Goal: Task Accomplishment & Management: Manage account settings

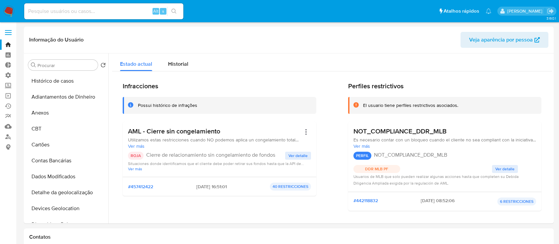
select select "10"
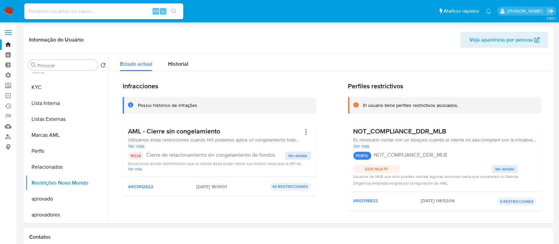
click at [114, 15] on input at bounding box center [103, 11] width 159 height 9
paste input "NOQ8D0wI9jJDJkXFqL1HyTyv"
type input "NOQ8D0wI9jJDJkXFqL1HyTyv"
click at [171, 11] on icon "search-icon" at bounding box center [173, 11] width 5 height 5
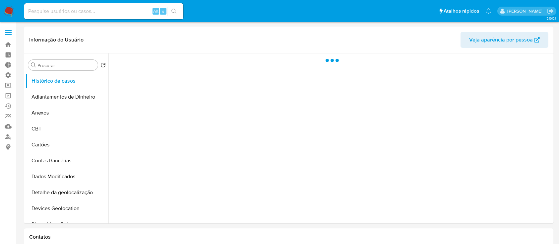
select select "10"
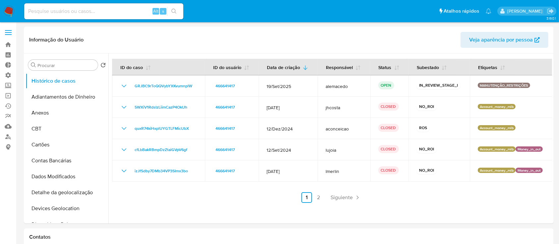
click at [75, 16] on div "Alt s" at bounding box center [103, 11] width 159 height 16
click at [65, 12] on input at bounding box center [103, 11] width 159 height 9
paste input "NOQ8D0wI9jJDJkXFqL1HyTyv"
type input "NOQ8D0wI9jJDJkXFqL1HyTyv"
click at [178, 11] on button "search-icon" at bounding box center [174, 11] width 14 height 9
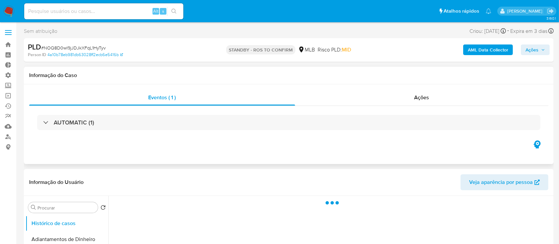
select select "10"
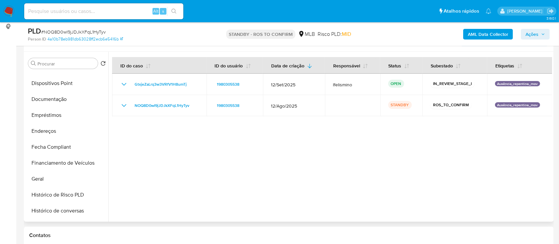
scroll to position [138, 0]
click at [61, 103] on button "Documentação" at bounding box center [65, 100] width 78 height 16
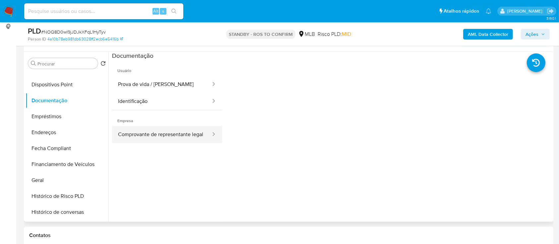
click at [183, 138] on button "Comprovante de representante legal" at bounding box center [161, 134] width 99 height 17
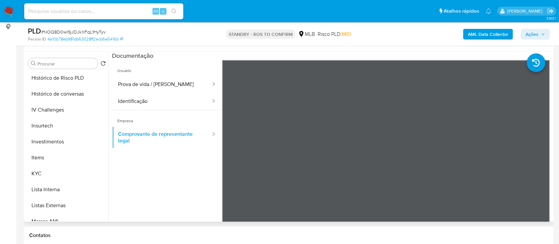
scroll to position [272, 0]
click at [67, 160] on button "KYC" at bounding box center [65, 158] width 78 height 16
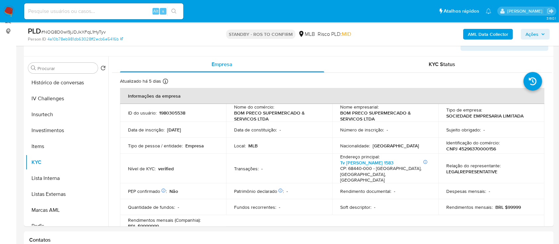
scroll to position [113, 0]
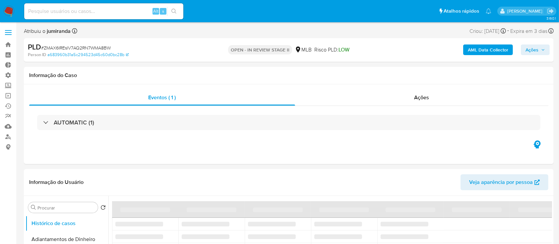
select select "10"
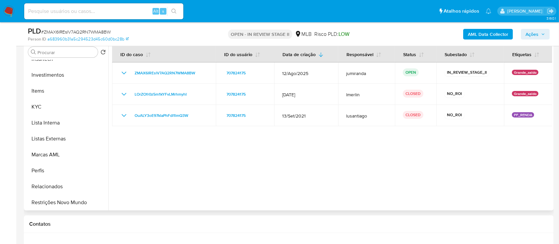
scroll to position [344, 0]
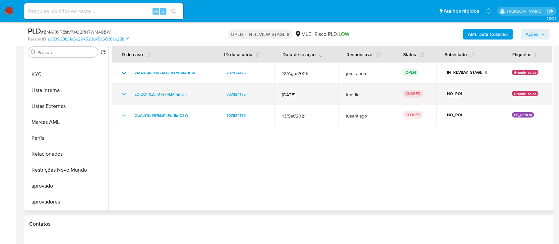
drag, startPoint x: 195, startPoint y: 94, endPoint x: 130, endPoint y: 92, distance: 65.0
click at [130, 92] on div "LOrZOfr0z5m1kYFvLMrhmyhI" at bounding box center [164, 94] width 88 height 8
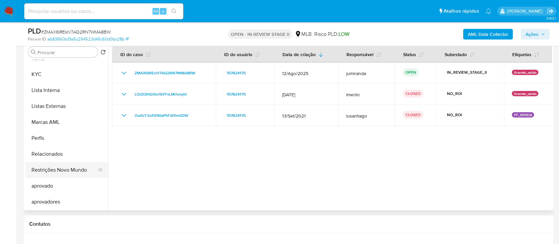
click at [68, 172] on button "Restrições Novo Mundo" at bounding box center [65, 170] width 78 height 16
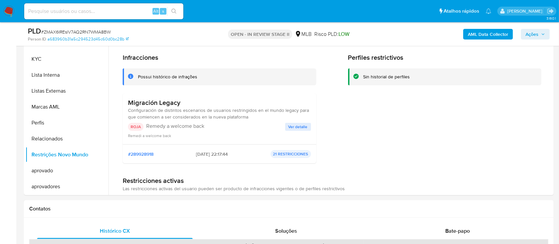
scroll to position [0, 0]
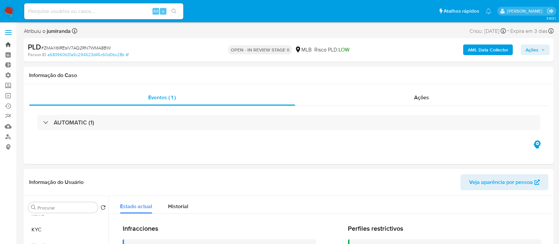
click at [11, 45] on link "Bandeja" at bounding box center [39, 44] width 79 height 10
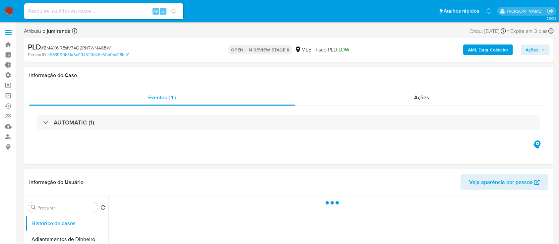
select select "10"
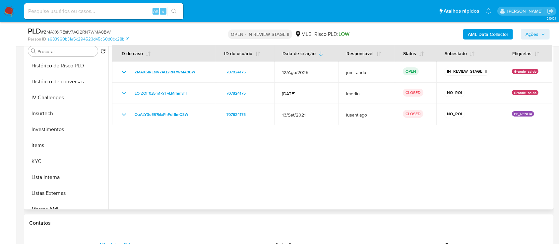
scroll to position [264, 0]
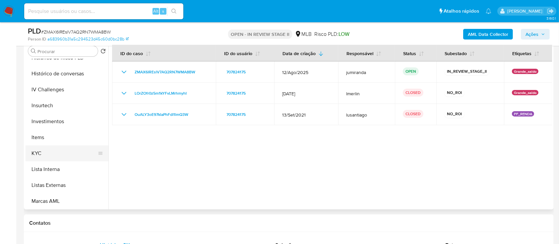
click at [62, 151] on button "KYC" at bounding box center [65, 153] width 78 height 16
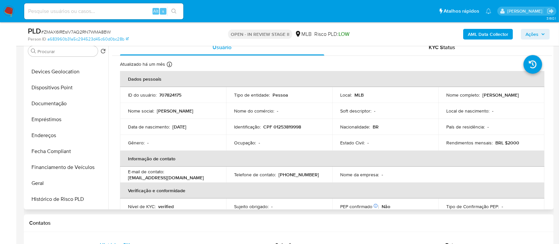
scroll to position [118, 0]
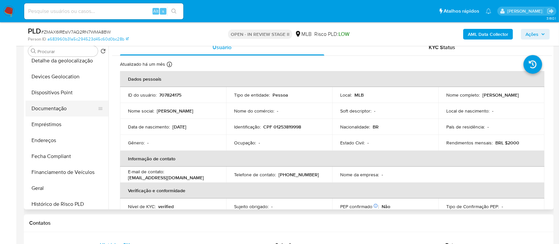
click at [54, 104] on button "Documentação" at bounding box center [65, 108] width 78 height 16
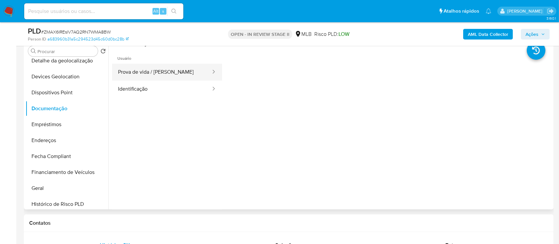
click at [175, 76] on button "Prova de vida / [PERSON_NAME]" at bounding box center [161, 72] width 99 height 17
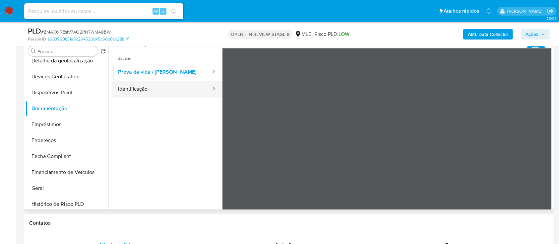
click at [175, 86] on button "Identificação" at bounding box center [161, 89] width 99 height 17
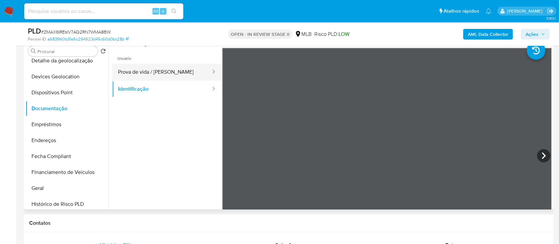
click at [175, 74] on button "Prova de vida / [PERSON_NAME]" at bounding box center [161, 72] width 99 height 17
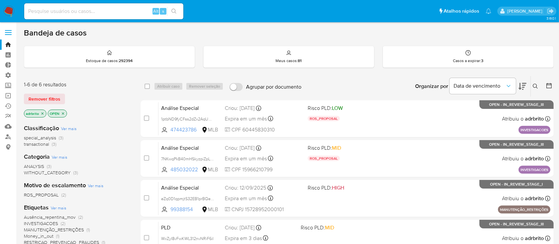
click at [43, 112] on icon "close-filter" at bounding box center [42, 113] width 2 height 2
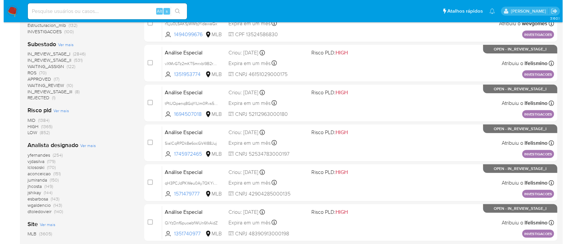
scroll to position [269, 0]
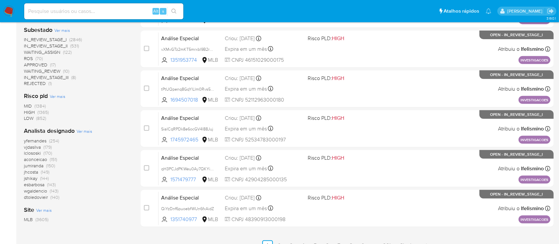
click at [83, 131] on span "Ver mais" at bounding box center [85, 131] width 16 height 6
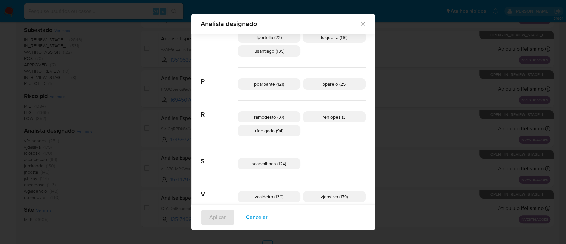
scroll to position [338, 0]
drag, startPoint x: 261, startPoint y: 117, endPoint x: 282, endPoint y: 116, distance: 21.6
click at [282, 116] on span "ramodesto (37)" at bounding box center [269, 115] width 30 height 7
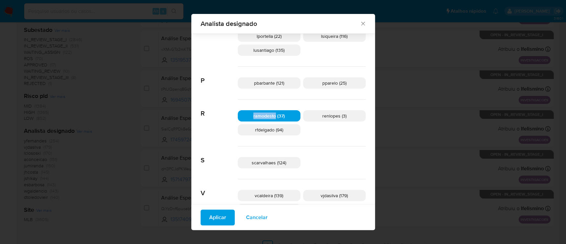
copy span "ramodesto"
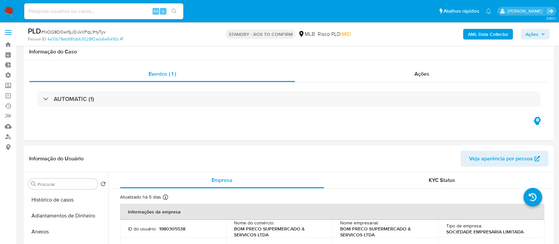
select select "10"
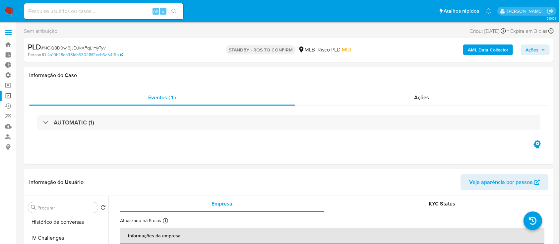
click at [8, 96] on link "Operações em massa" at bounding box center [39, 95] width 79 height 10
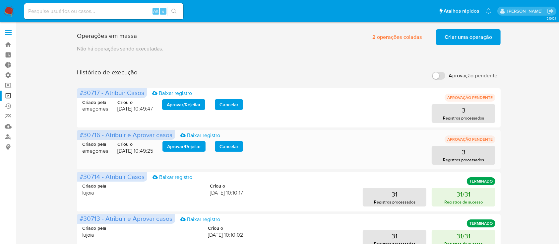
click at [183, 149] on span "Aprovar / Rejeitar" at bounding box center [184, 146] width 34 height 9
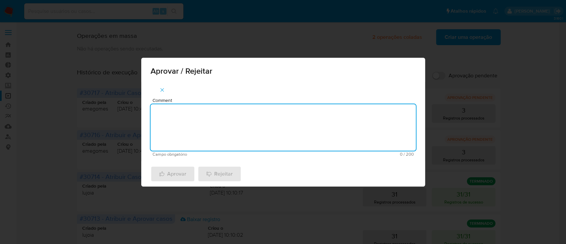
click at [210, 141] on textarea "Comment" at bounding box center [282, 127] width 265 height 46
type textarea "ok"
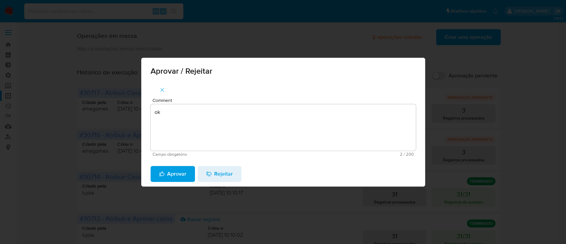
click at [186, 168] on button "Aprovar" at bounding box center [172, 174] width 44 height 16
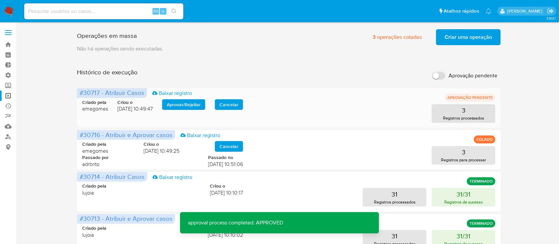
click at [195, 104] on span "Aprovar / Rejeitar" at bounding box center [184, 104] width 34 height 9
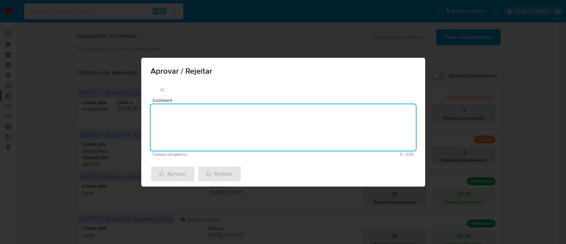
click at [200, 119] on textarea "Comment" at bounding box center [282, 127] width 265 height 46
type textarea "ok"
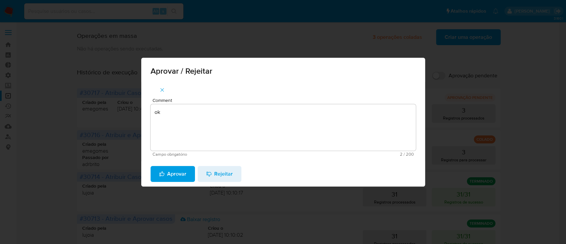
click at [164, 172] on span "Aprovar" at bounding box center [172, 173] width 27 height 15
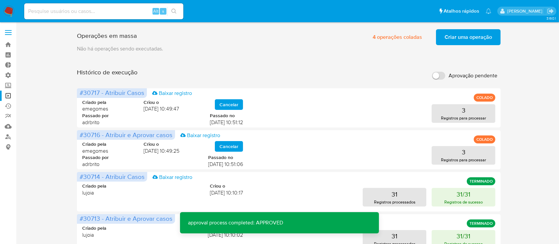
click at [459, 36] on span "Criar uma operação" at bounding box center [468, 37] width 47 height 15
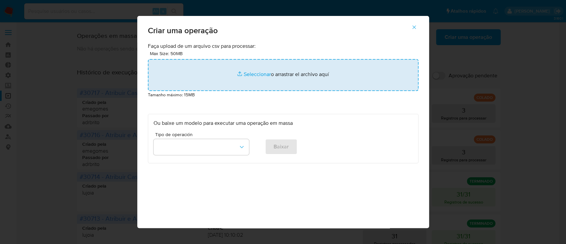
click at [259, 75] on input "file" at bounding box center [283, 75] width 270 height 32
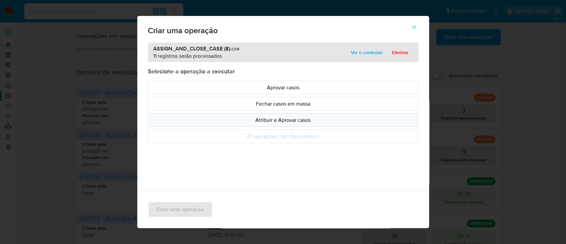
click at [277, 120] on p "Atribuir e Aprovar casos" at bounding box center [282, 120] width 259 height 8
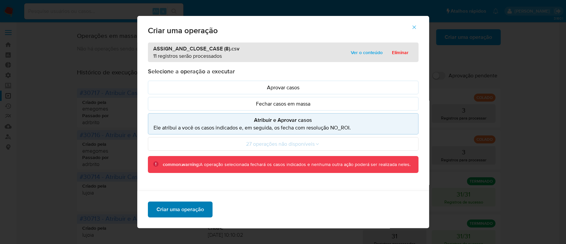
click at [188, 205] on span "Criar uma operação" at bounding box center [179, 209] width 47 height 15
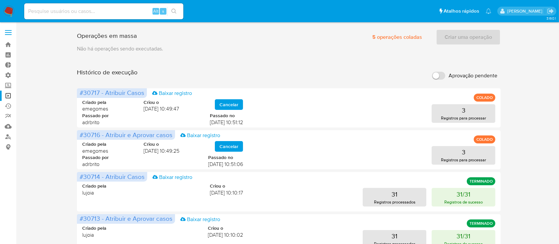
click at [461, 40] on div "Criar uma operação" at bounding box center [468, 37] width 65 height 16
click at [387, 36] on span "5 operações coladas" at bounding box center [397, 37] width 50 height 15
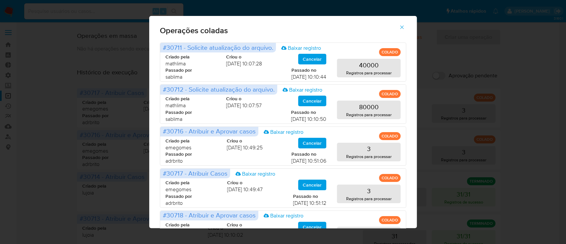
click at [402, 29] on icon "button" at bounding box center [402, 27] width 6 height 6
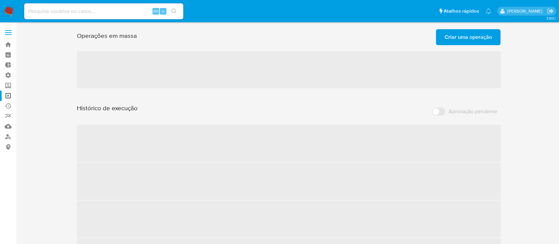
click at [454, 46] on div at bounding box center [289, 47] width 424 height 5
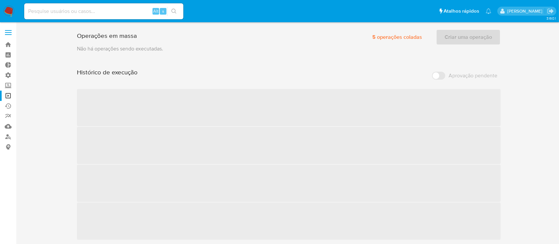
click at [454, 46] on p "Não há operações sendo executadas." at bounding box center [289, 48] width 424 height 7
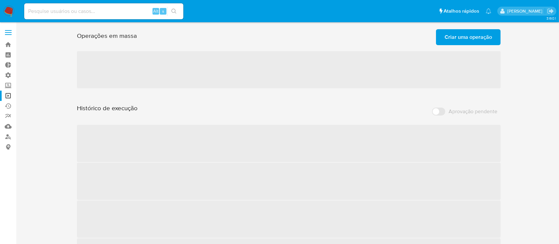
click at [456, 38] on span "Criar uma operação" at bounding box center [468, 37] width 47 height 15
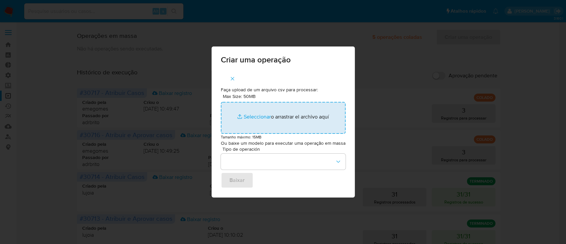
click at [251, 119] on input "Max Size: 50MB Seleccionar archivos" at bounding box center [283, 118] width 125 height 32
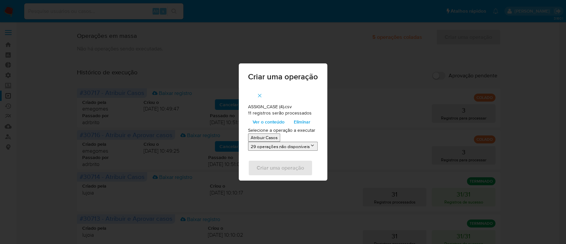
click at [265, 138] on p "Atribuir Casos" at bounding box center [264, 137] width 27 height 6
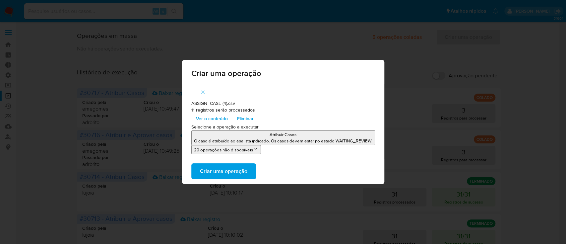
click at [235, 169] on span "Criar uma operação" at bounding box center [223, 171] width 47 height 15
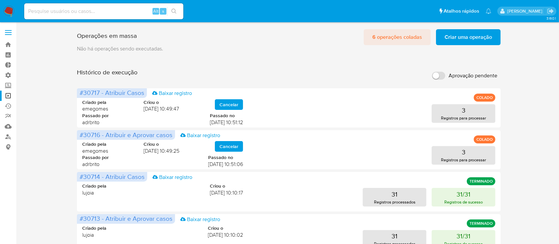
click at [396, 39] on span "6 operações coladas" at bounding box center [397, 37] width 50 height 15
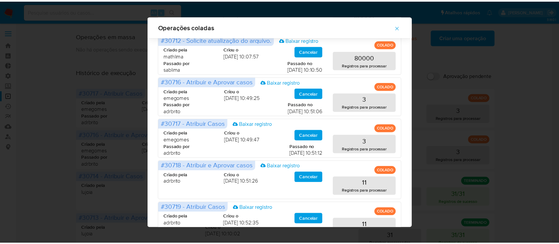
scroll to position [74, 0]
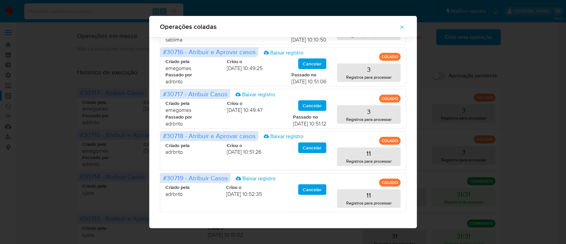
click at [408, 26] on button "button" at bounding box center [401, 27] width 23 height 16
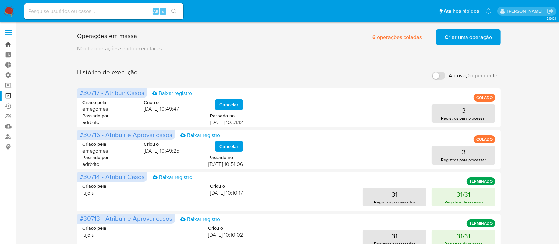
click at [7, 46] on link "Bandeja" at bounding box center [39, 44] width 79 height 10
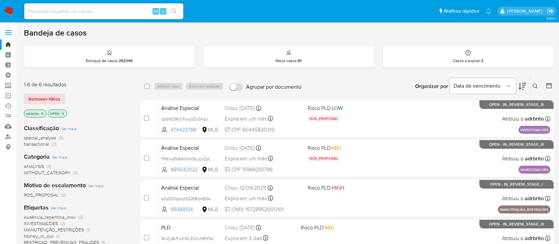
click at [41, 113] on icon "close-filter" at bounding box center [42, 113] width 4 height 4
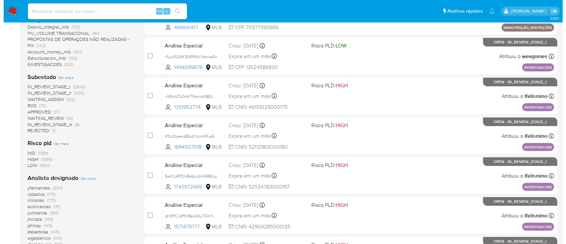
scroll to position [228, 0]
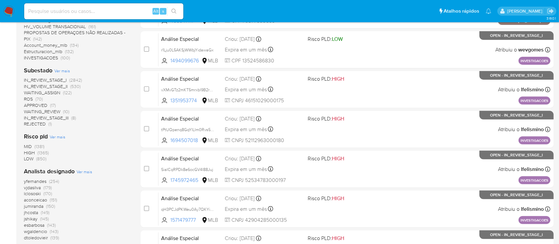
click at [82, 168] on span "Ver mais" at bounding box center [85, 171] width 16 height 6
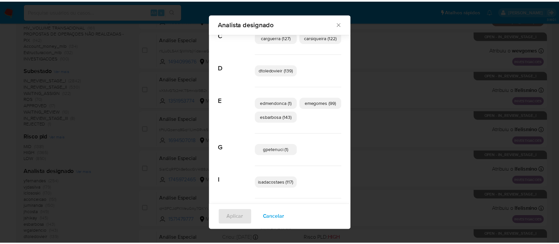
scroll to position [83, 0]
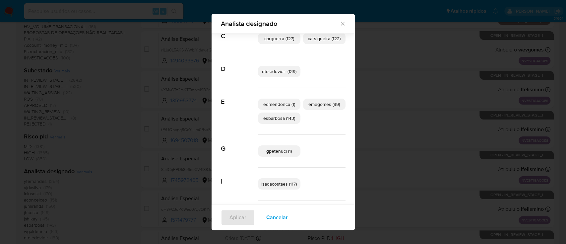
drag, startPoint x: 340, startPoint y: 17, endPoint x: 339, endPoint y: 24, distance: 6.4
click at [339, 24] on div "Analista designado" at bounding box center [282, 24] width 143 height 20
click at [339, 24] on icon "Fechar" at bounding box center [342, 23] width 7 height 7
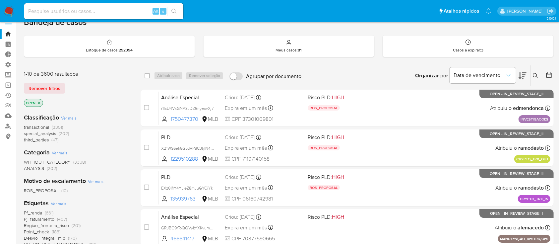
scroll to position [0, 0]
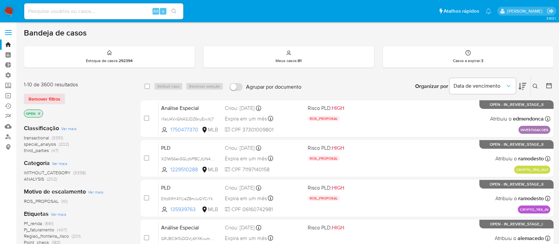
click at [547, 82] on icon at bounding box center [549, 85] width 7 height 7
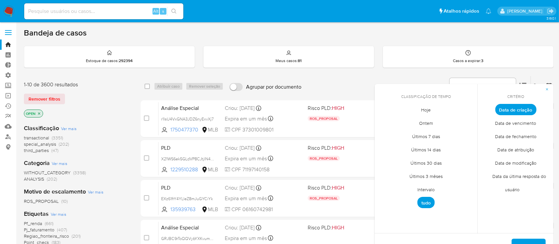
click at [426, 187] on span "Intervalo" at bounding box center [425, 190] width 31 height 14
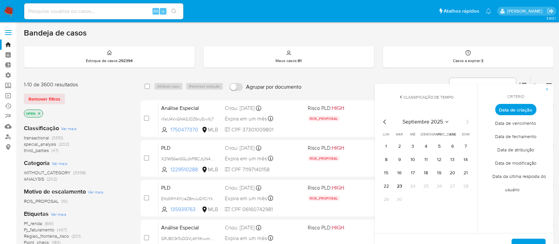
click at [385, 119] on icon "Mes anterior" at bounding box center [385, 122] width 8 height 8
click at [439, 146] on button "1" at bounding box center [439, 146] width 11 height 11
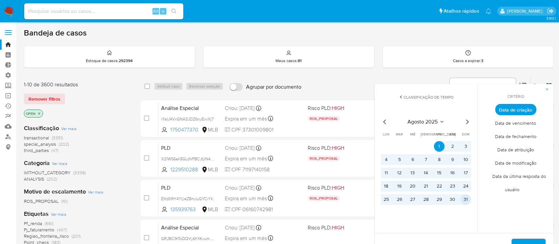
click at [465, 196] on button "31" at bounding box center [465, 199] width 11 height 11
drag, startPoint x: 518, startPoint y: 236, endPoint x: 523, endPoint y: 240, distance: 6.4
click at [523, 240] on div "De 1 de agosto de 2025 a 31 de agosto de 2025 Aplicar" at bounding box center [464, 246] width 179 height 27
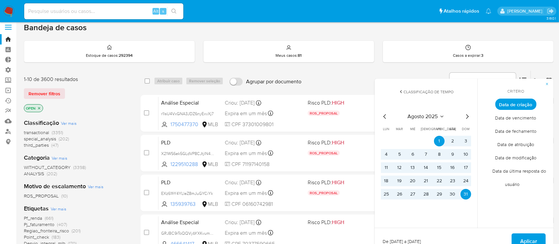
click at [523, 240] on span "Aplicar" at bounding box center [528, 241] width 17 height 15
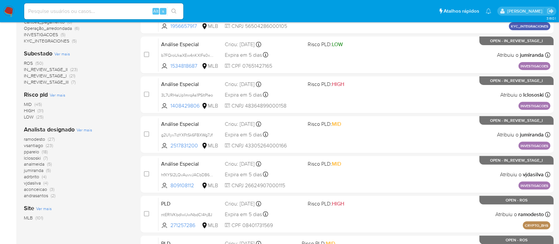
scroll to position [227, 0]
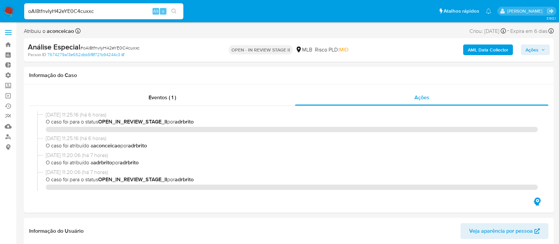
select select "10"
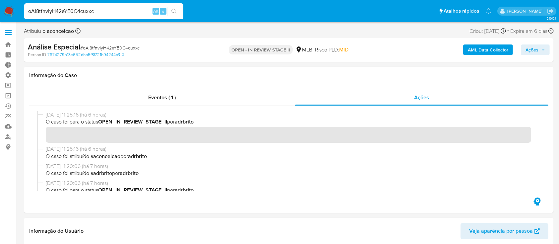
scroll to position [25, 0]
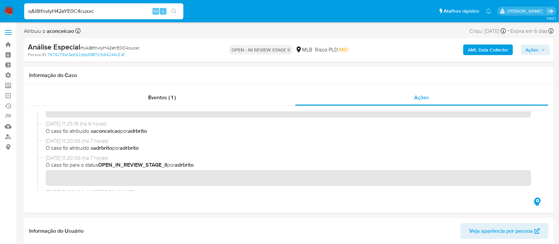
type input "H7TiMUsZANXnKJJ8BJ82jM0d"
click at [173, 13] on icon "search-icon" at bounding box center [173, 11] width 5 height 5
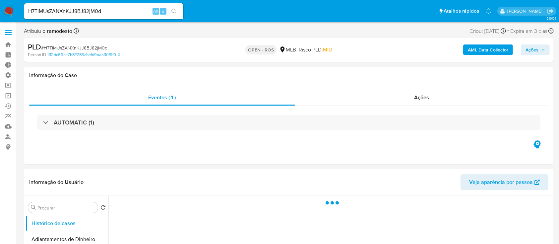
select select "10"
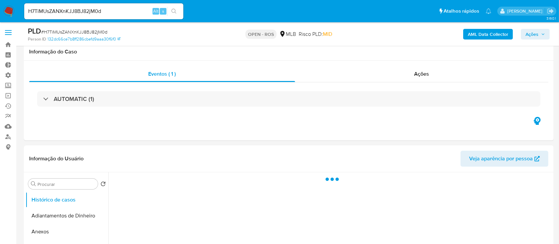
scroll to position [171, 0]
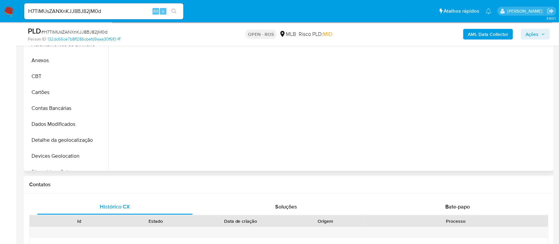
drag, startPoint x: 109, startPoint y: 58, endPoint x: 107, endPoint y: 103, distance: 44.8
click at [107, 103] on div "Procurar Retornar ao pedido padrão Histórico de casos Adiantamentos de Dinheiro…" at bounding box center [289, 86] width 526 height 170
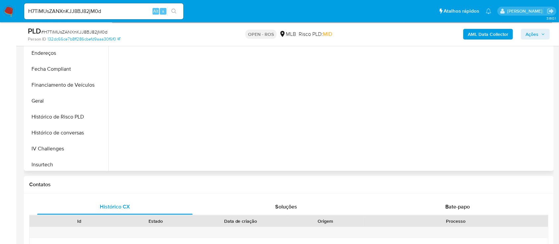
scroll to position [214, 0]
click at [45, 161] on button "KYC" at bounding box center [65, 164] width 78 height 16
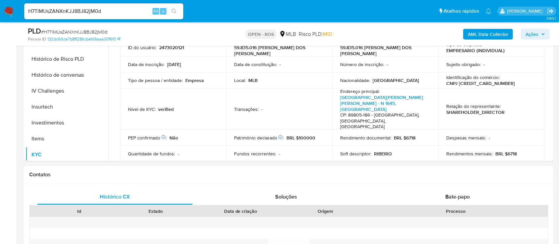
scroll to position [182, 0]
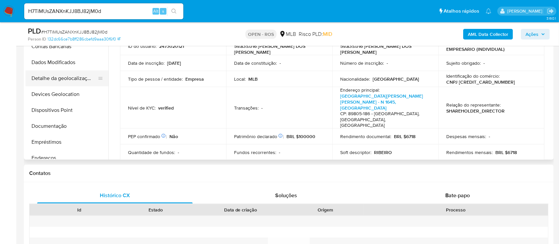
click at [43, 75] on button "Detalhe da geolocalização" at bounding box center [65, 78] width 78 height 16
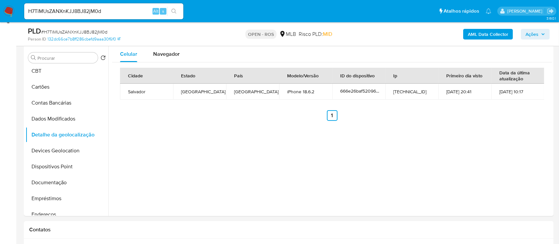
scroll to position [112, 0]
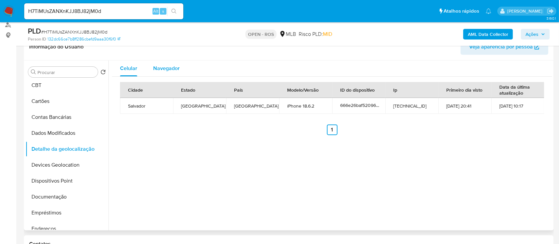
click at [167, 68] on span "Navegador" at bounding box center [166, 68] width 27 height 8
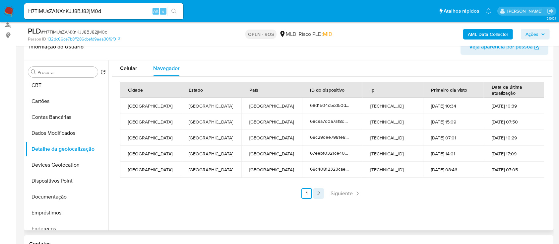
click at [317, 192] on link "2" at bounding box center [318, 193] width 11 height 11
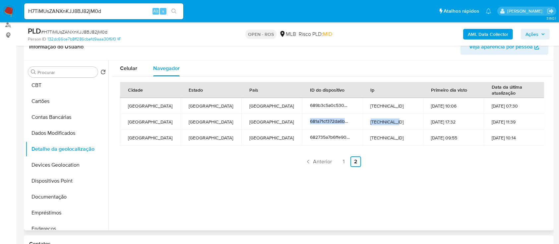
drag, startPoint x: 395, startPoint y: 122, endPoint x: 308, endPoint y: 121, distance: 87.9
click at [308, 121] on tr "São Paulo São Paulo Brazil 681a71cf372da6bc870caede 8.242.18.242 06-05-2025 17:…" at bounding box center [332, 122] width 424 height 16
click at [266, 208] on div "Celular Navegador Cidade Estado País ID do dispositivo Ip Primeiro dia visto Da…" at bounding box center [330, 145] width 444 height 170
click at [344, 161] on link "1" at bounding box center [343, 161] width 11 height 11
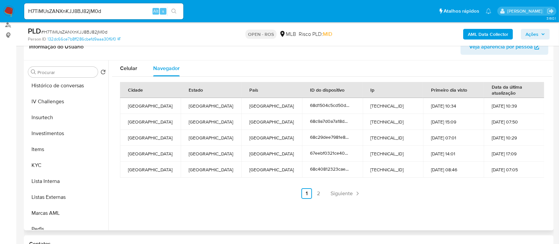
scroll to position [273, 0]
click at [40, 162] on button "KYC" at bounding box center [65, 164] width 78 height 16
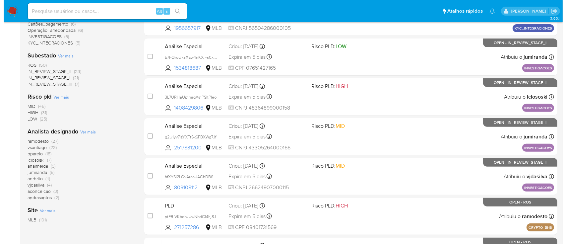
scroll to position [218, 0]
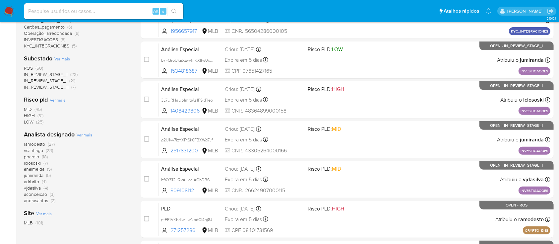
click at [90, 134] on span "Ver mais" at bounding box center [85, 135] width 16 height 6
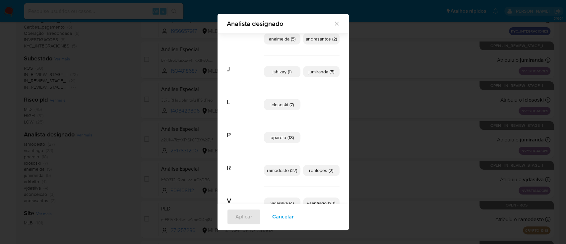
scroll to position [25, 0]
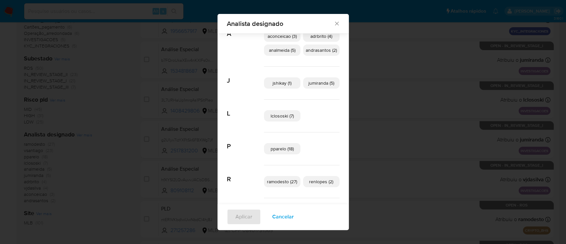
click at [279, 119] on p "lclososki (7)" at bounding box center [282, 115] width 36 height 11
click at [241, 214] on span "Aplicar" at bounding box center [243, 216] width 17 height 15
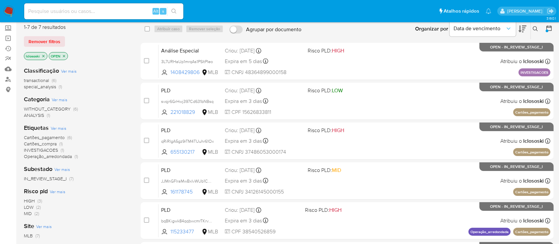
scroll to position [52, 0]
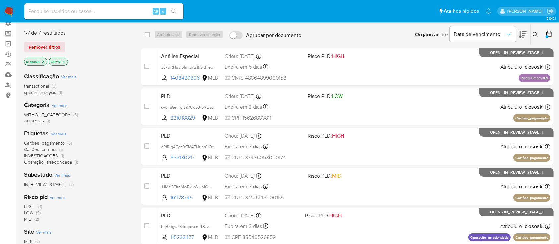
click at [43, 61] on icon "close-filter" at bounding box center [43, 61] width 2 height 2
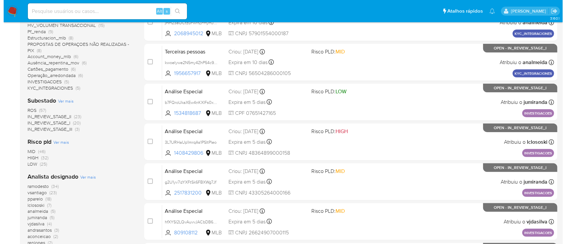
scroll to position [204, 0]
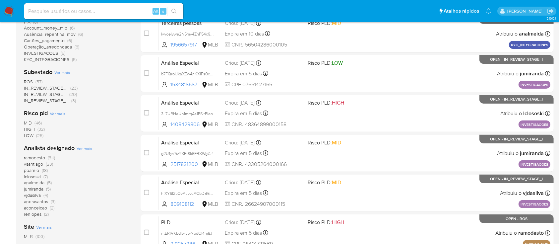
click at [82, 150] on span "Ver mais" at bounding box center [85, 148] width 16 height 6
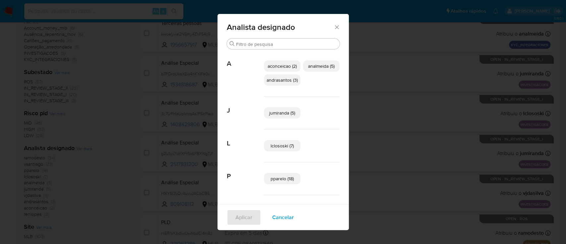
click at [275, 112] on span "jumiranda (5)" at bounding box center [282, 112] width 26 height 7
click at [241, 216] on span "Aplicar" at bounding box center [243, 217] width 17 height 15
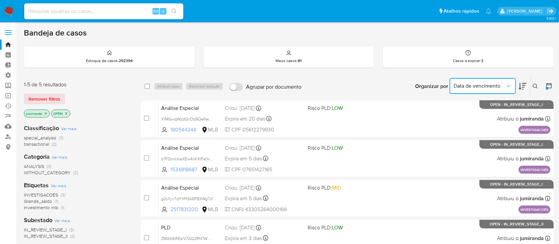
click at [486, 85] on span "Data de vencimento" at bounding box center [479, 86] width 52 height 7
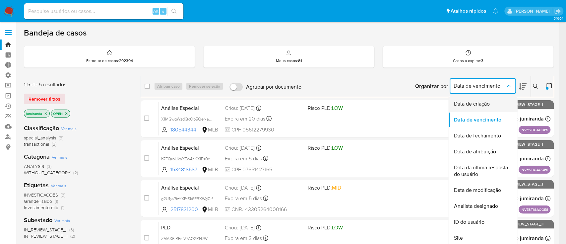
click at [478, 106] on span "Data de criação" at bounding box center [471, 103] width 36 height 7
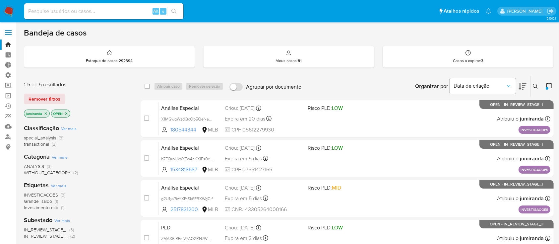
click at [522, 88] on icon at bounding box center [522, 86] width 8 height 8
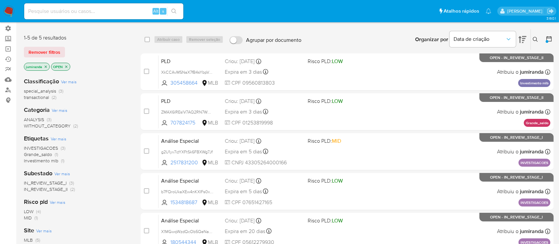
scroll to position [44, 0]
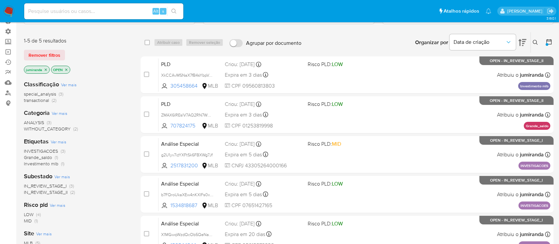
click at [46, 68] on icon "close-filter" at bounding box center [46, 70] width 4 height 4
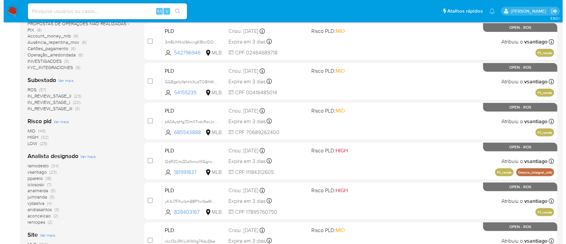
scroll to position [208, 0]
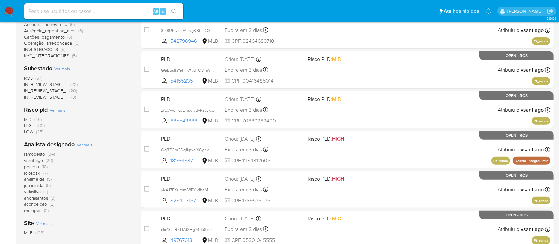
click at [82, 146] on span "Ver mais" at bounding box center [85, 145] width 16 height 6
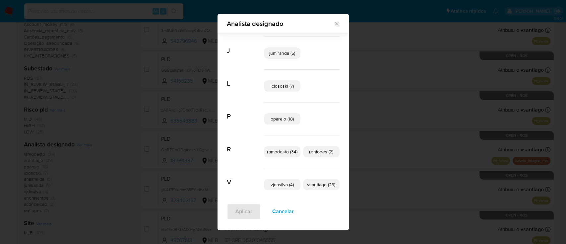
scroll to position [61, 0]
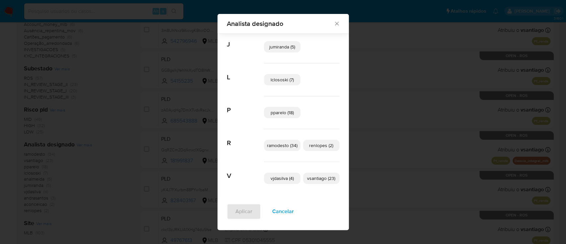
click at [285, 179] on span "vjdasilva (4)" at bounding box center [281, 178] width 23 height 7
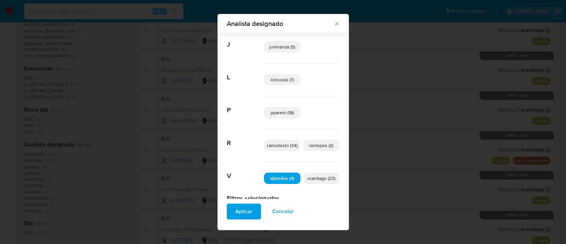
click at [237, 215] on span "Aplicar" at bounding box center [243, 211] width 17 height 15
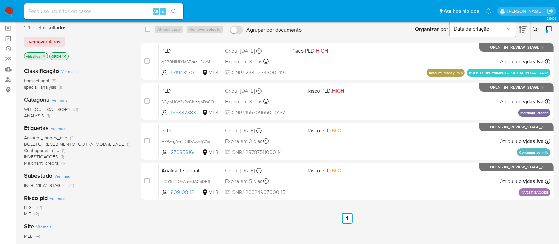
scroll to position [62, 0]
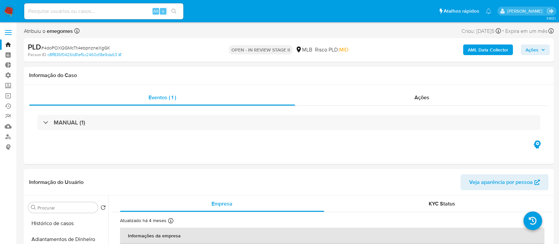
select select "10"
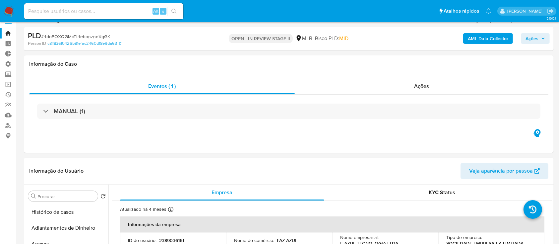
scroll to position [269, 0]
click at [87, 12] on input at bounding box center [103, 11] width 159 height 9
paste input "Qnneg6AvBOoS0udSF9633Z1k"
type input "Qnneg6AvBOoS0udSF9633Z1k"
click at [176, 12] on icon "search-icon" at bounding box center [173, 11] width 5 height 5
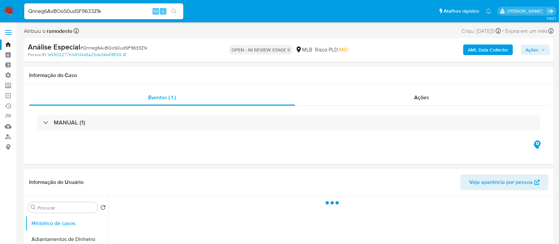
select select "10"
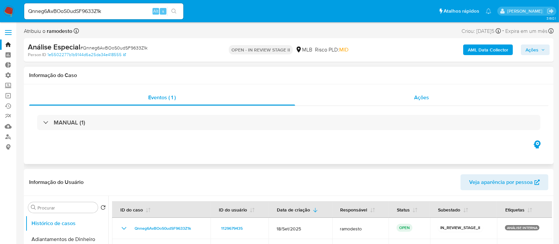
click at [422, 96] on span "Ações" at bounding box center [421, 97] width 15 height 8
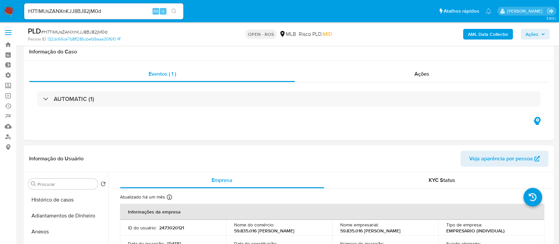
select select "10"
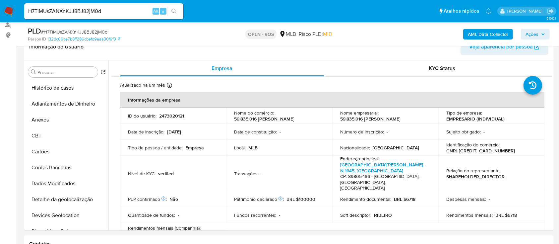
scroll to position [273, 0]
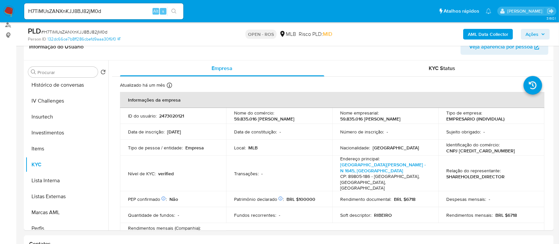
click at [172, 10] on icon "search-icon" at bounding box center [173, 11] width 5 height 5
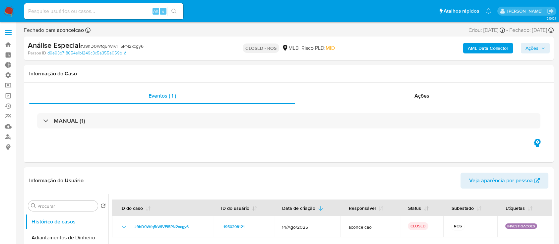
select select "10"
click at [88, 10] on input at bounding box center [103, 11] width 159 height 9
paste input "Qnneg6AvBOoS0udSF9633Z1k"
type input "Qnneg6AvBOoS0udSF9633Z1k"
click at [172, 7] on button "search-icon" at bounding box center [174, 11] width 14 height 9
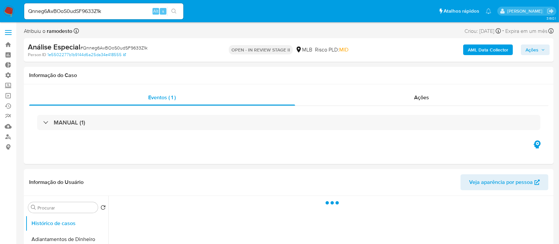
select select "10"
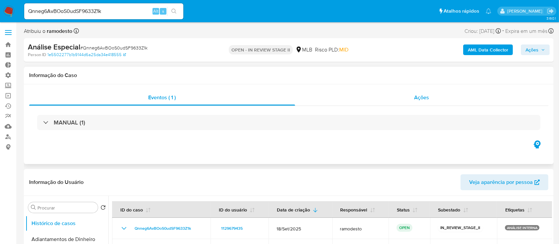
click at [424, 97] on span "Ações" at bounding box center [421, 97] width 15 height 8
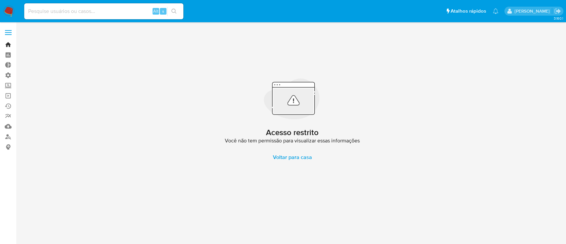
click at [9, 44] on link "Bandeja" at bounding box center [39, 44] width 79 height 10
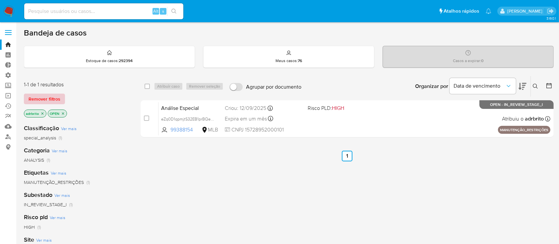
click at [54, 97] on span "Remover filtros" at bounding box center [45, 98] width 32 height 9
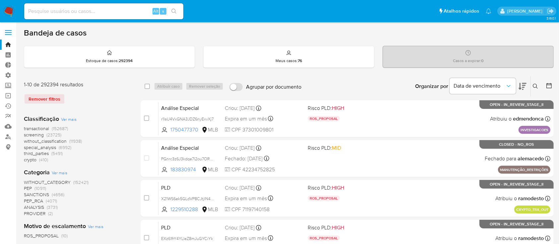
click at [536, 85] on icon at bounding box center [535, 86] width 5 height 5
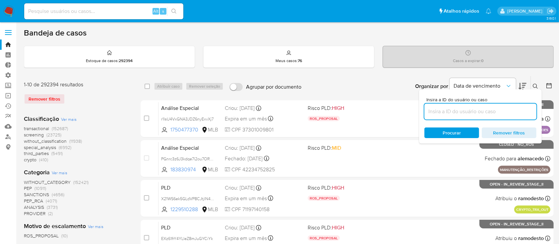
click at [488, 110] on input at bounding box center [480, 111] width 112 height 9
type input "Qnneg6AvBOoS0udSF9633Z1k"
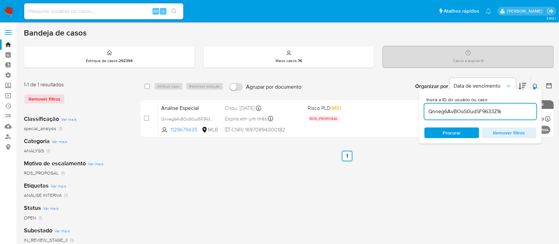
click at [533, 84] on icon at bounding box center [535, 86] width 5 height 5
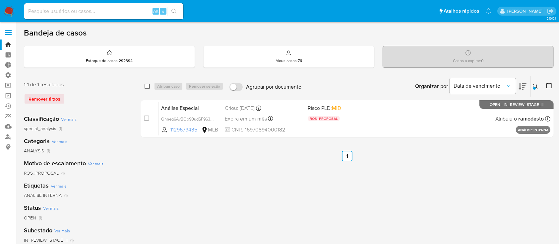
drag, startPoint x: 153, startPoint y: 88, endPoint x: 148, endPoint y: 86, distance: 5.4
click at [148, 86] on div "select-all-cases-checkbox Atribuir caso Remover seleção" at bounding box center [186, 86] width 82 height 8
click at [148, 86] on input "checkbox" at bounding box center [147, 86] width 5 height 5
checkbox input "true"
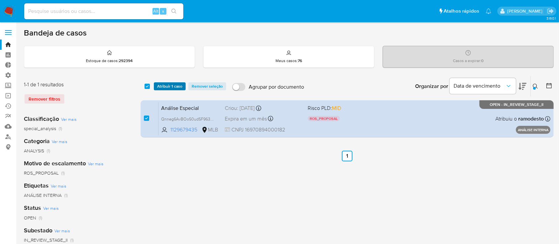
click at [162, 86] on span "Atribuir 1 caso" at bounding box center [169, 86] width 25 height 7
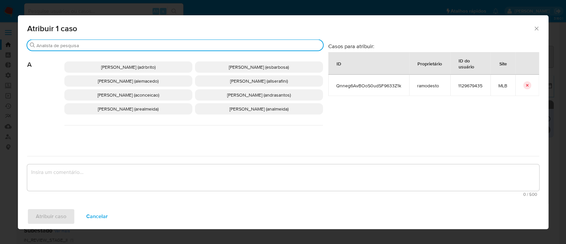
click at [196, 46] on input "Buscar" at bounding box center [178, 45] width 284 height 6
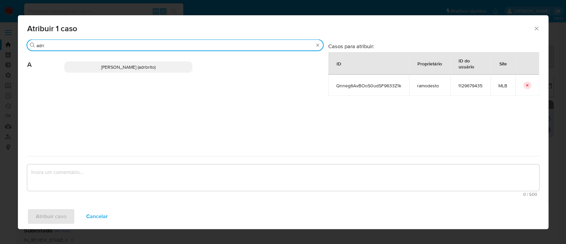
type input "adri"
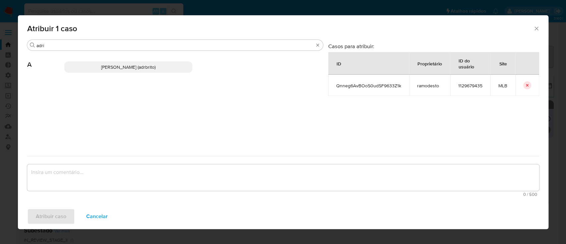
click at [154, 64] on span "[PERSON_NAME] (adrbrito)" at bounding box center [128, 67] width 54 height 7
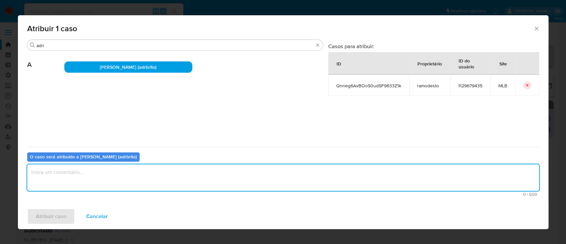
click at [168, 175] on textarea "assign-modal" at bounding box center [283, 177] width 512 height 27
type textarea "ok"
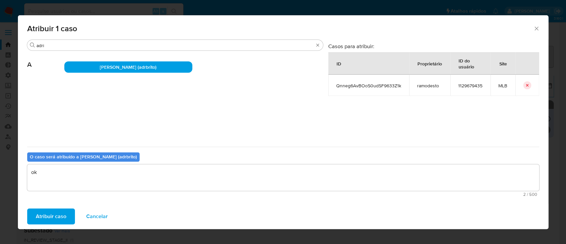
click at [45, 219] on span "Atribuir caso" at bounding box center [51, 216] width 30 height 15
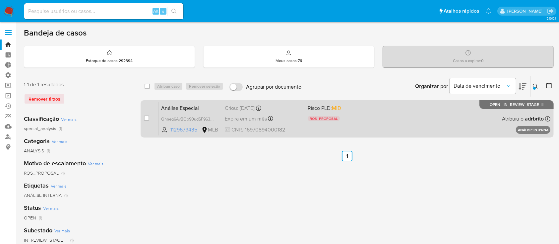
click at [250, 117] on span "Expira em um mês" at bounding box center [246, 118] width 42 height 7
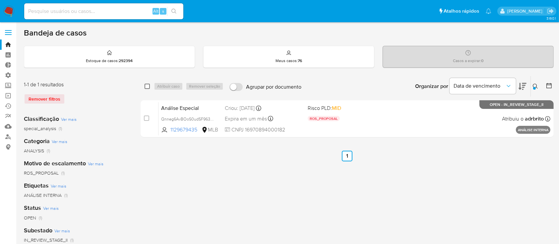
click at [146, 84] on input "checkbox" at bounding box center [147, 86] width 5 height 5
checkbox input "true"
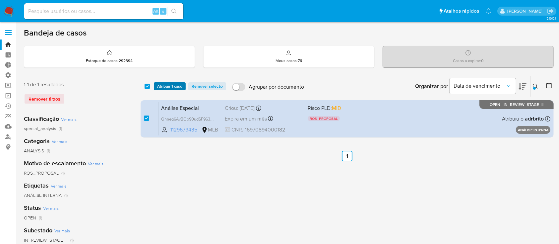
click at [166, 86] on span "Atribuir 1 caso" at bounding box center [169, 86] width 25 height 7
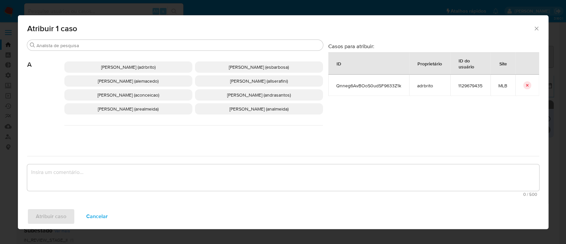
click at [135, 65] on span "[PERSON_NAME] (adrbrito)" at bounding box center [128, 67] width 54 height 7
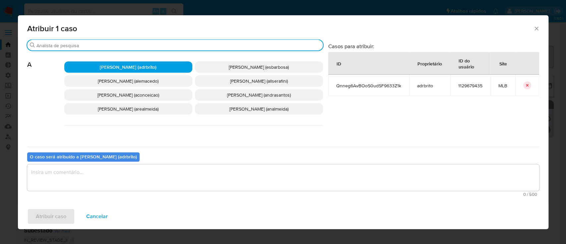
click at [125, 45] on input "Buscar" at bounding box center [178, 45] width 284 height 6
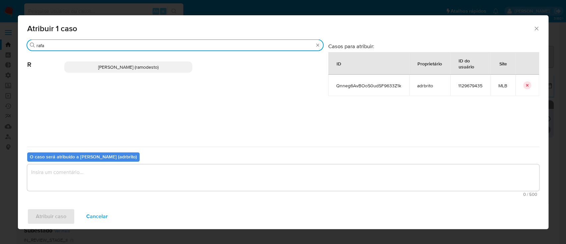
type input "rafa"
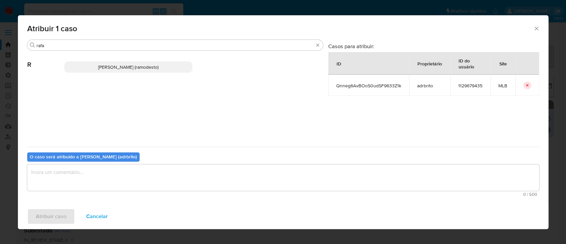
click at [127, 67] on span "Rafael Modesto Dos Santos (ramodesto)" at bounding box center [128, 67] width 60 height 7
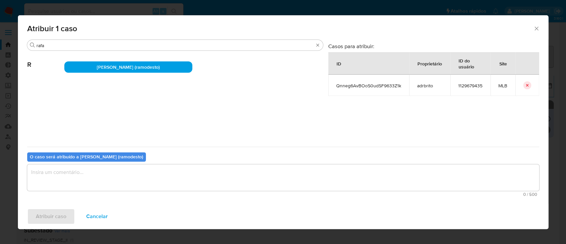
click at [65, 179] on textarea "assign-modal" at bounding box center [283, 177] width 512 height 27
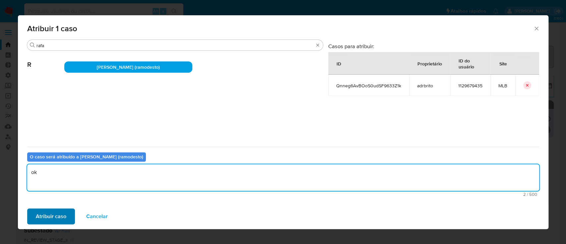
type textarea "ok"
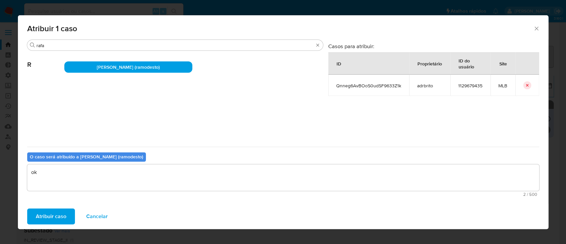
click at [50, 212] on span "Atribuir caso" at bounding box center [51, 216] width 30 height 15
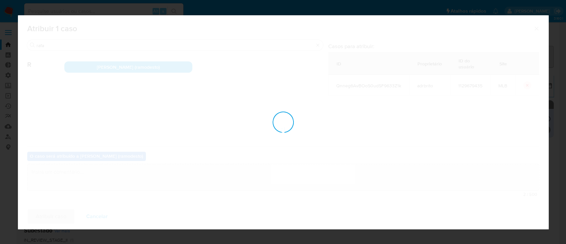
checkbox input "false"
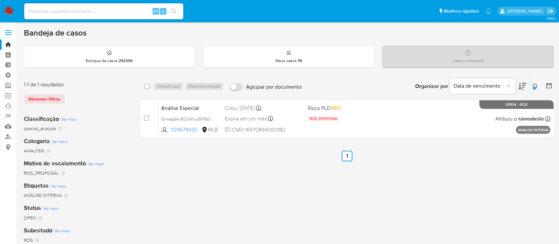
click at [538, 88] on icon at bounding box center [535, 86] width 5 height 5
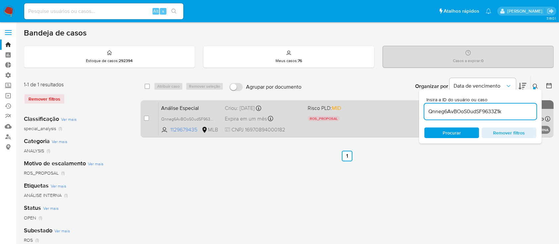
drag, startPoint x: 510, startPoint y: 114, endPoint x: 410, endPoint y: 100, distance: 101.0
click at [410, 100] on div "select-all-cases-checkbox Atribuir caso Remover seleção Agrupar por documento O…" at bounding box center [347, 108] width 413 height 64
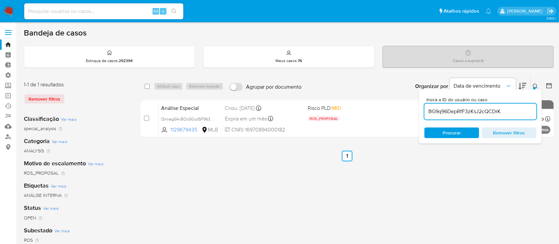
type input "BG9q96DepRfF3zKsJ2cQCDrK"
click at [535, 87] on div at bounding box center [534, 88] width 3 height 3
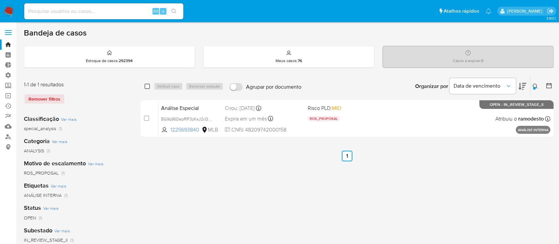
click at [146, 86] on input "checkbox" at bounding box center [147, 86] width 5 height 5
checkbox input "true"
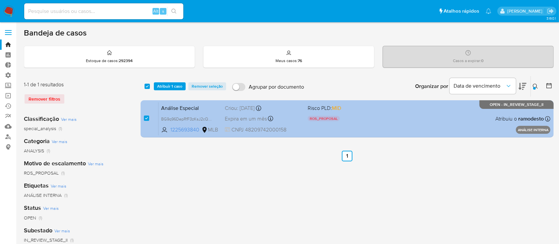
click at [245, 118] on span "Expira em um mês" at bounding box center [246, 118] width 42 height 7
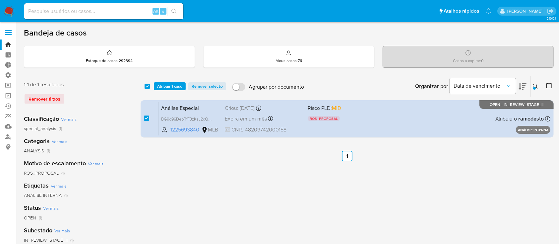
click at [159, 87] on span "Atribuir 1 caso" at bounding box center [169, 86] width 25 height 7
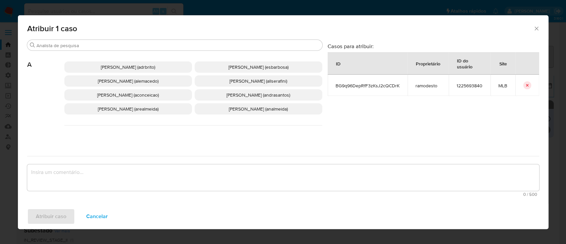
click at [143, 64] on span "Adriano Azeredo Brito (adrbrito)" at bounding box center [128, 67] width 54 height 7
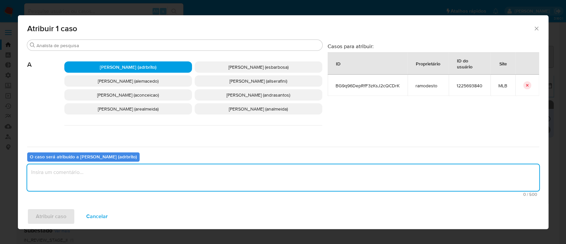
click at [107, 176] on textarea "assign-modal" at bounding box center [283, 177] width 512 height 27
type textarea "ok"
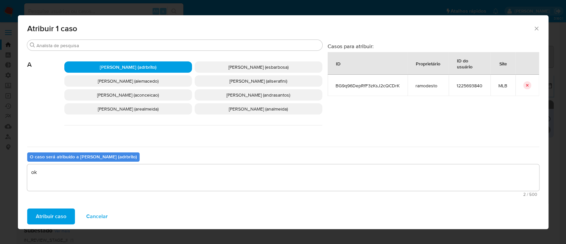
click at [56, 214] on span "Atribuir caso" at bounding box center [51, 216] width 30 height 15
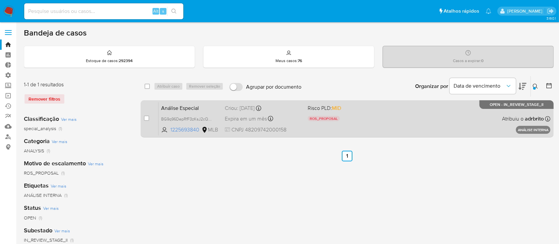
click at [203, 114] on div "Análise Especial BG9q96DepRfF3zKsJ2cQCDrK 1225693840 MLB Risco PLD: MID ROS_PRO…" at bounding box center [354, 118] width 392 height 33
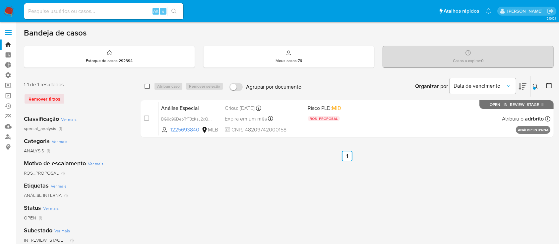
click at [146, 85] on input "checkbox" at bounding box center [147, 86] width 5 height 5
checkbox input "true"
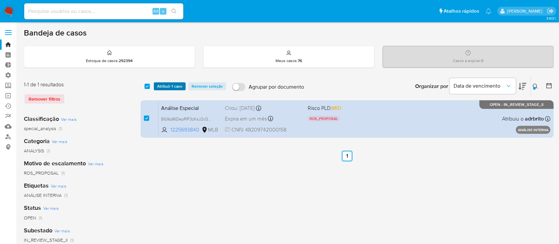
click at [164, 84] on span "Atribuir 1 caso" at bounding box center [169, 86] width 25 height 7
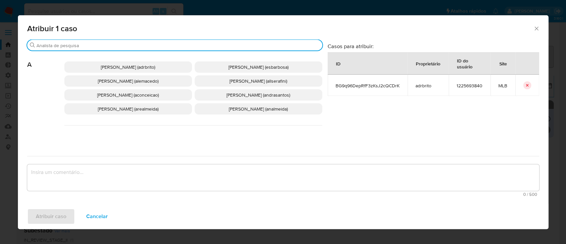
click at [122, 46] on input "Buscar" at bounding box center [177, 45] width 283 height 6
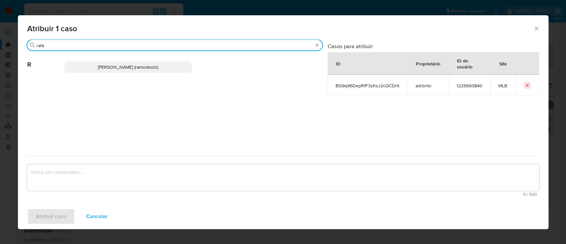
type input "rafa"
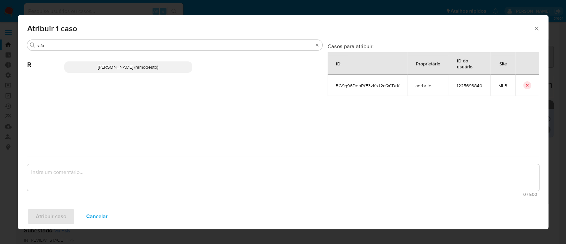
click at [115, 67] on span "Rafael Modesto Dos Santos (ramodesto)" at bounding box center [128, 67] width 60 height 7
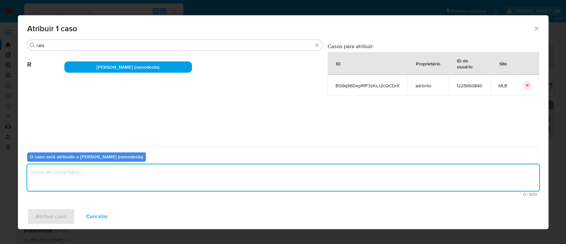
click at [89, 177] on textarea "assign-modal" at bounding box center [283, 177] width 512 height 27
type textarea "ok"
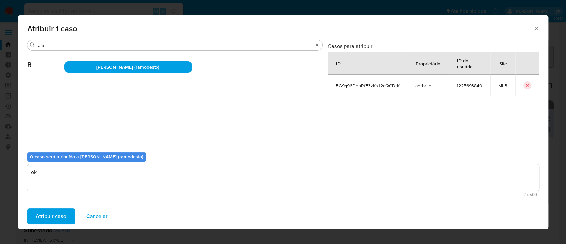
click at [58, 213] on span "Atribuir caso" at bounding box center [51, 216] width 30 height 15
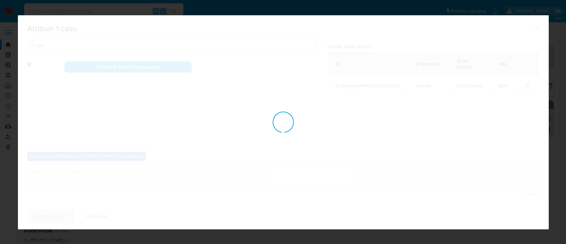
checkbox input "false"
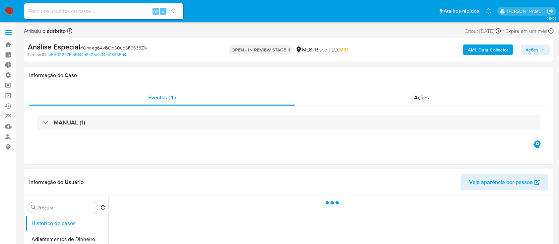
select select "10"
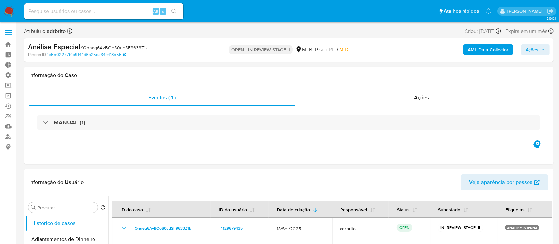
click at [535, 54] on span "Ações" at bounding box center [531, 49] width 13 height 11
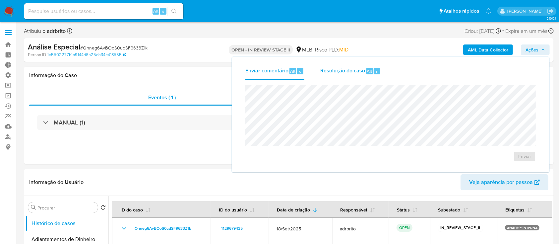
click at [345, 73] on span "Resolução do caso" at bounding box center [342, 71] width 45 height 8
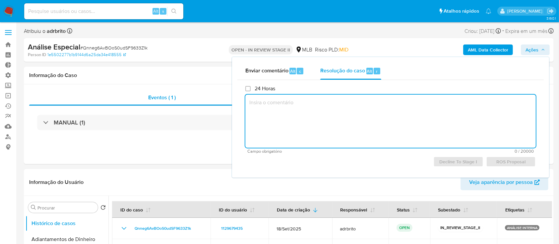
click at [298, 105] on textarea at bounding box center [390, 120] width 290 height 53
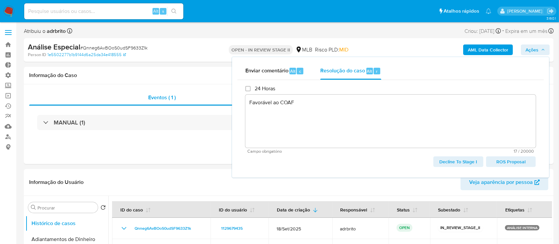
click at [520, 163] on span "ROS Proposal" at bounding box center [511, 161] width 40 height 9
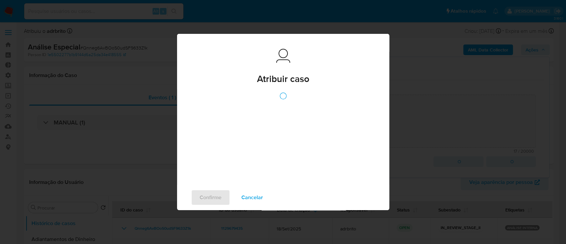
click at [185, 52] on div "Atribuir caso Atribuir caso Confirme Cancelar" at bounding box center [283, 122] width 566 height 244
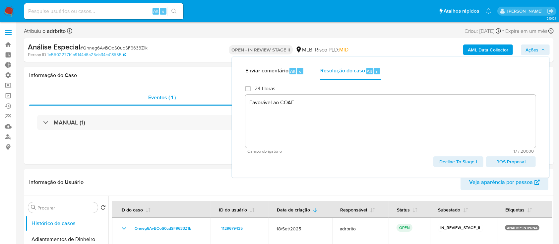
click at [499, 162] on span "ROS Proposal" at bounding box center [511, 161] width 40 height 9
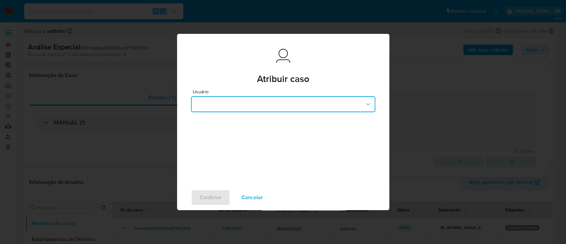
click at [309, 107] on button "button" at bounding box center [283, 104] width 184 height 16
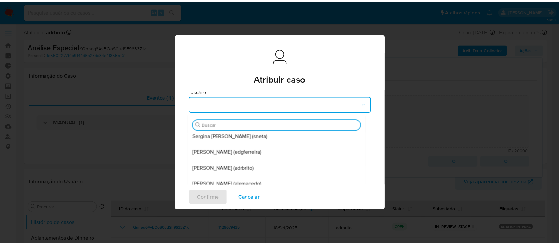
scroll to position [65, 0]
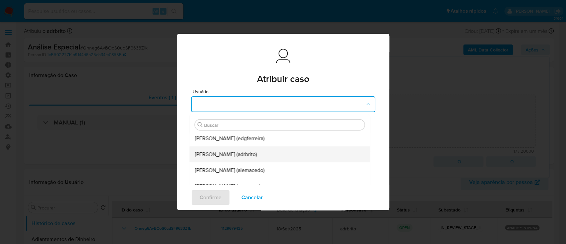
click at [281, 154] on div "[PERSON_NAME] (adrbrito)" at bounding box center [278, 154] width 166 height 16
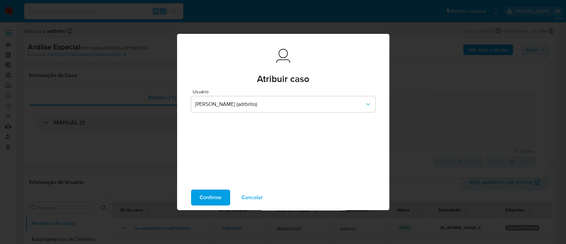
click at [212, 199] on span "Confirme" at bounding box center [211, 197] width 22 height 15
type textarea "Favorável ao COAF"
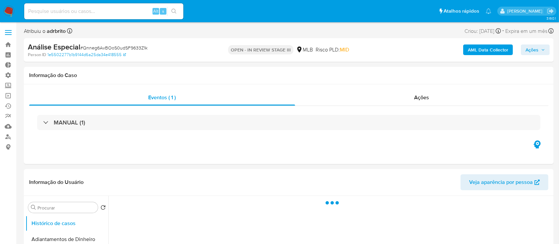
select select "10"
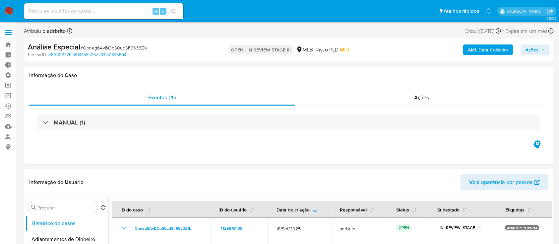
click at [136, 46] on span "# Qnneg6AvBOoS0udSF9633Z1k" at bounding box center [113, 47] width 67 height 7
copy span "Qnneg6AvBOoS0udSF9633Z1k"
click at [136, 46] on span "# Qnneg6AvBOoS0udSF9633Z1k" at bounding box center [113, 47] width 67 height 7
click at [542, 51] on icon "button" at bounding box center [543, 50] width 4 height 4
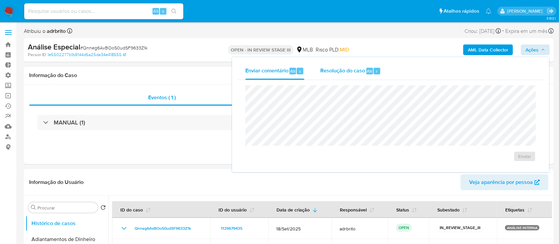
click at [347, 77] on div "Resolução do caso Alt r" at bounding box center [350, 70] width 61 height 17
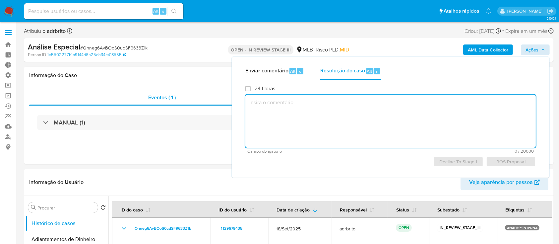
click at [305, 109] on textarea at bounding box center [390, 120] width 290 height 53
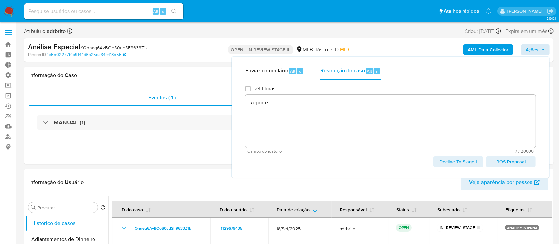
click at [515, 161] on span "ROS Proposal" at bounding box center [511, 161] width 40 height 9
type textarea "Reporte"
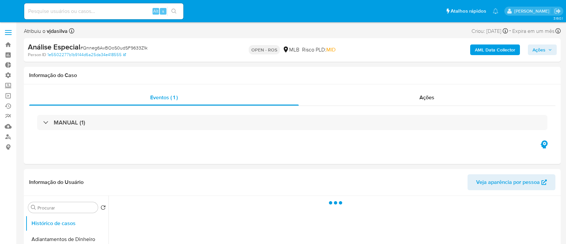
select select "10"
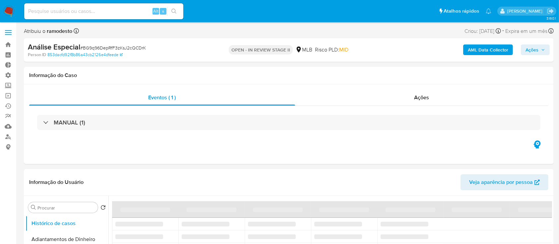
click at [538, 51] on span "Ações" at bounding box center [531, 49] width 13 height 11
select select "10"
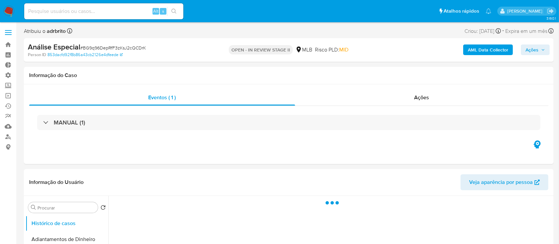
click at [536, 52] on span "Ações" at bounding box center [531, 49] width 13 height 11
select select "10"
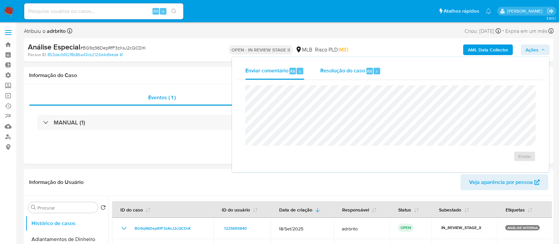
click at [364, 72] on span "Resolução do caso" at bounding box center [342, 71] width 45 height 8
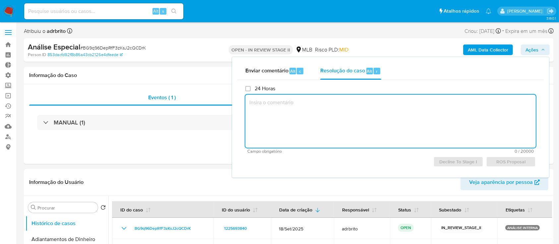
click at [304, 111] on textarea at bounding box center [390, 120] width 290 height 53
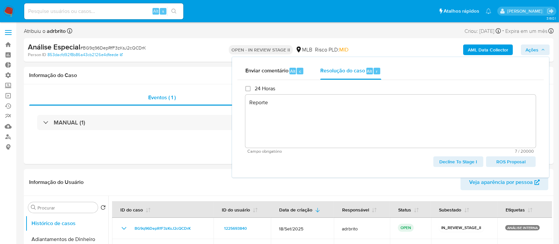
click at [507, 159] on span "ROS Proposal" at bounding box center [511, 161] width 40 height 9
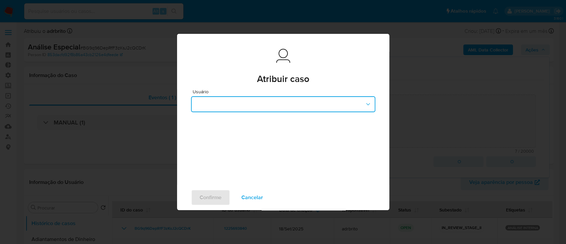
click at [277, 104] on button "button" at bounding box center [283, 104] width 184 height 16
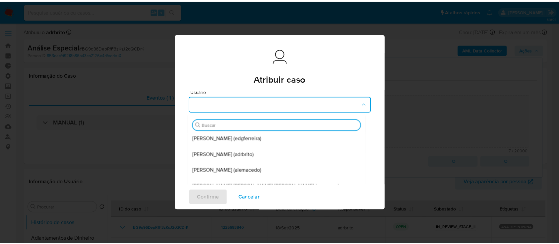
scroll to position [64, 0]
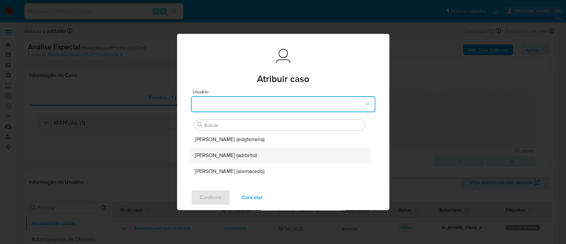
click at [273, 157] on div "[PERSON_NAME] (adrbrito)" at bounding box center [278, 155] width 166 height 16
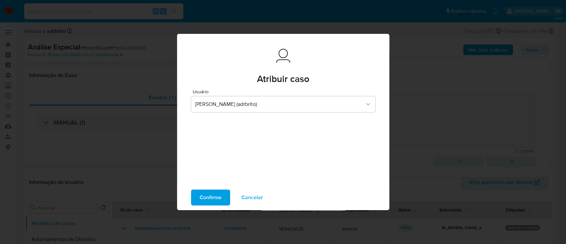
click at [210, 198] on span "Confirme" at bounding box center [211, 197] width 22 height 15
type textarea "Reporte"
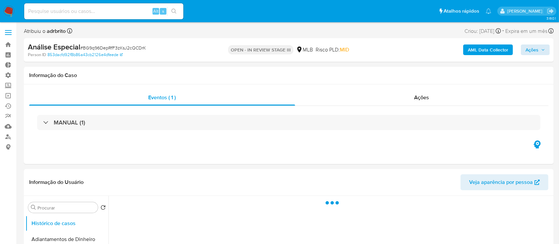
select select "10"
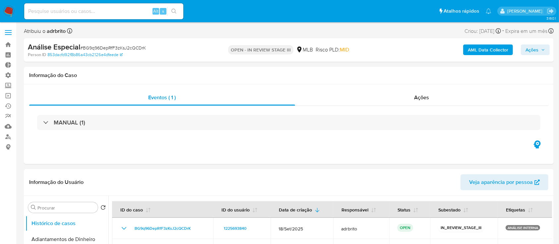
click at [534, 48] on span "Ações" at bounding box center [531, 49] width 13 height 11
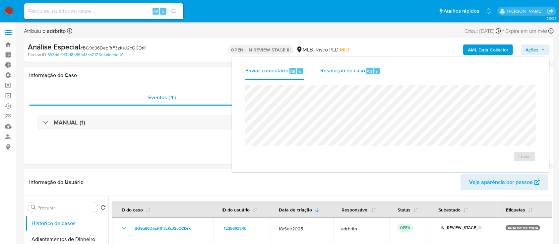
click at [352, 74] on span "Resolução do caso" at bounding box center [342, 71] width 45 height 8
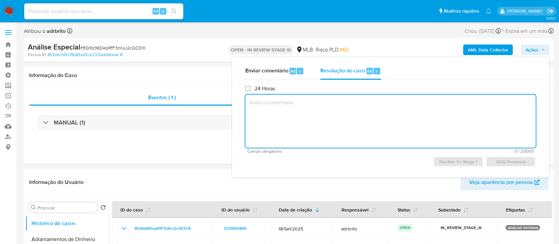
click at [302, 122] on textarea at bounding box center [390, 120] width 290 height 53
click at [254, 105] on textarea "TReporte" at bounding box center [390, 120] width 290 height 53
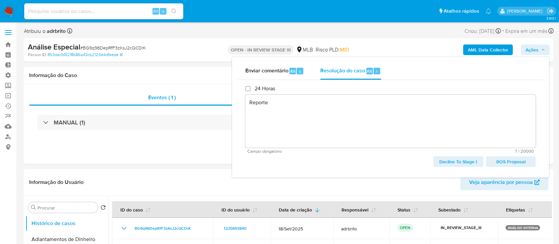
click at [517, 160] on span "ROS Proposal" at bounding box center [511, 161] width 40 height 9
type textarea "Reporte"
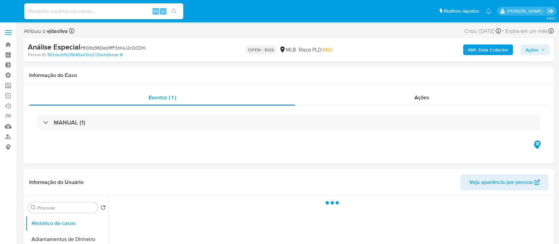
select select "10"
